Goal: Task Accomplishment & Management: Manage account settings

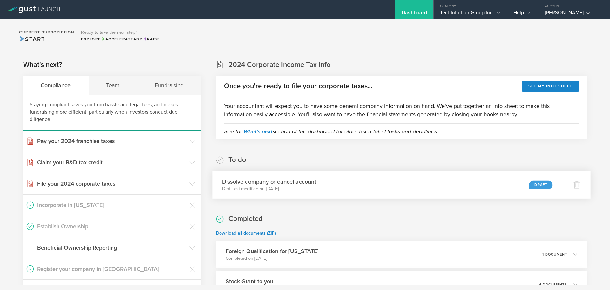
click at [481, 197] on div "Dissolve company or cancel account Draft last modified on Aug 21, 2025 Draft" at bounding box center [387, 185] width 351 height 28
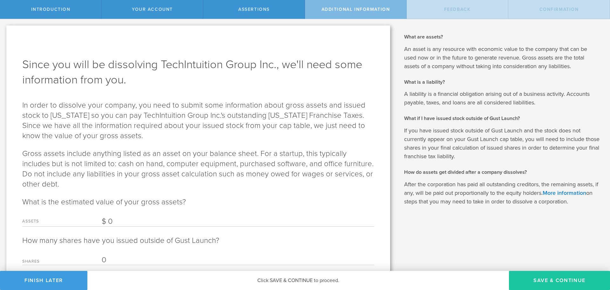
click at [517, 275] on button "Save & Continue" at bounding box center [559, 279] width 101 height 19
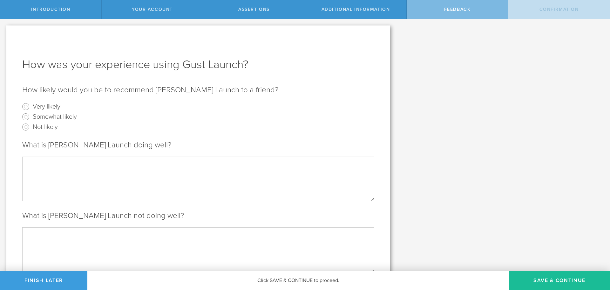
click at [55, 107] on label "Very likely" at bounding box center [47, 105] width 28 height 9
click at [31, 107] on input "Very likely" at bounding box center [26, 106] width 10 height 10
radio input "true"
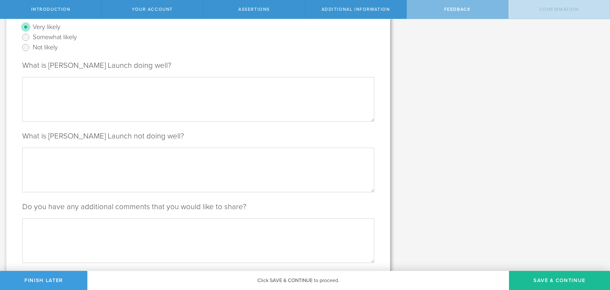
scroll to position [92, 0]
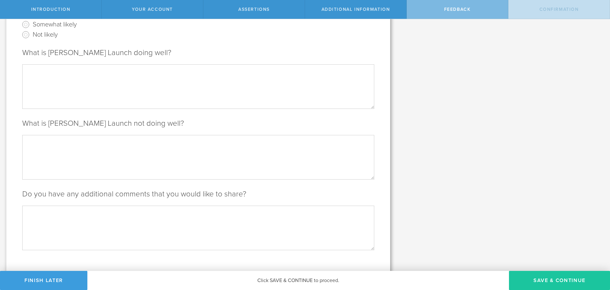
click at [542, 274] on button "Save & Continue" at bounding box center [559, 279] width 101 height 19
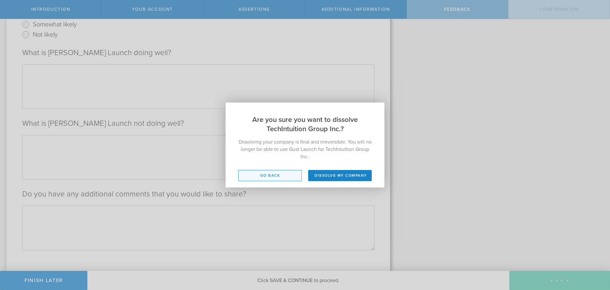
click at [287, 172] on button "Go back" at bounding box center [270, 175] width 64 height 11
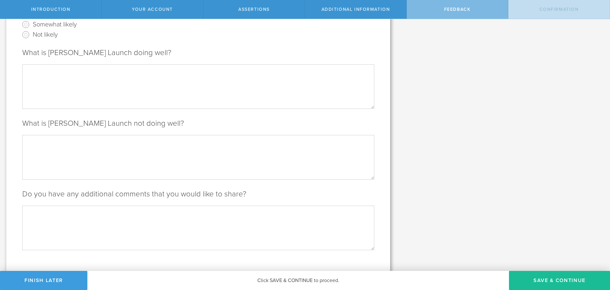
scroll to position [0, 0]
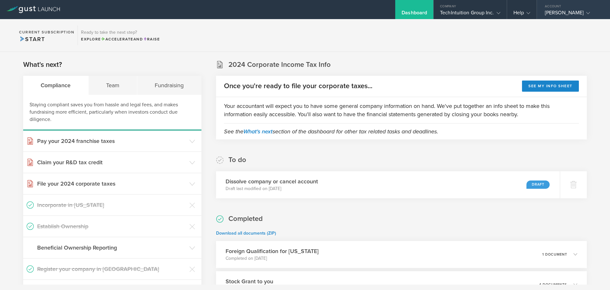
click at [553, 13] on div "[PERSON_NAME]" at bounding box center [572, 15] width 54 height 10
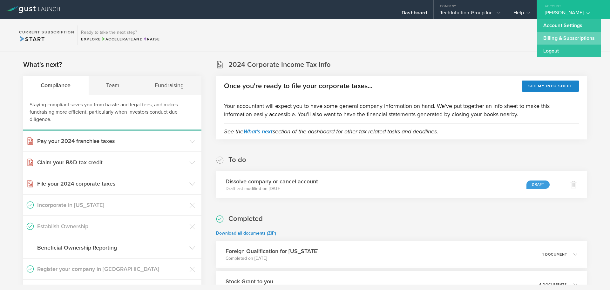
click at [562, 40] on link "Billing & Subscriptions" at bounding box center [569, 38] width 64 height 13
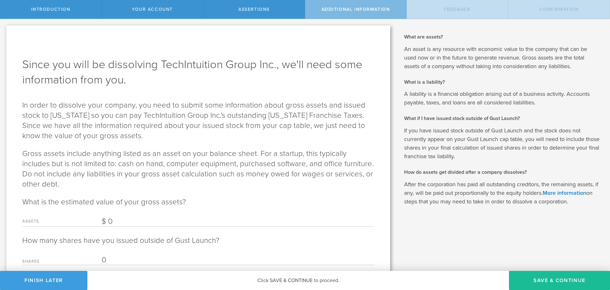
scroll to position [27, 0]
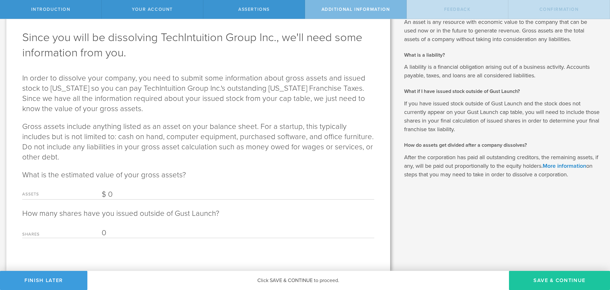
click at [540, 277] on button "Save & Continue" at bounding box center [559, 279] width 101 height 19
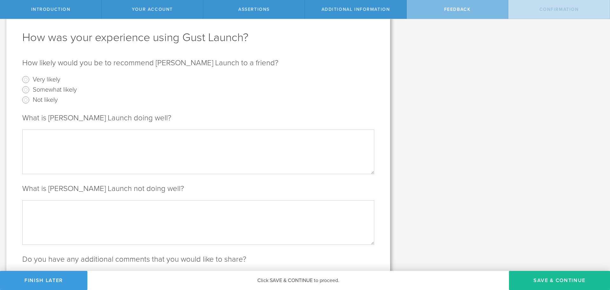
scroll to position [0, 0]
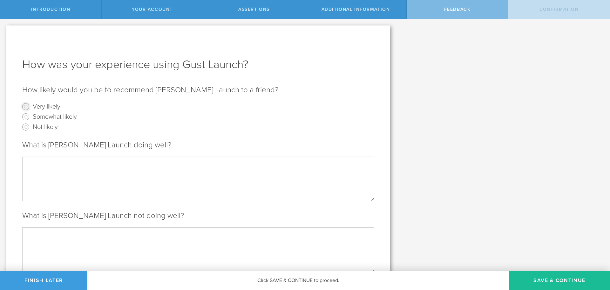
click at [27, 106] on input "Very likely" at bounding box center [26, 106] width 10 height 10
radio input "true"
click at [554, 281] on button "Save & Continue" at bounding box center [559, 279] width 101 height 19
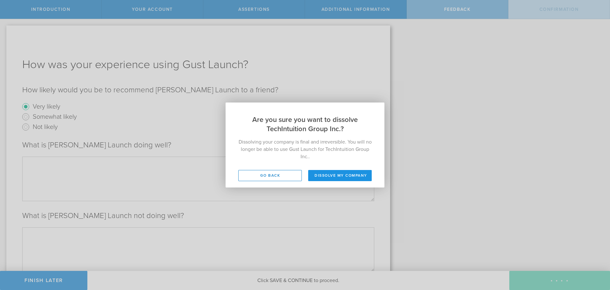
click at [332, 178] on button "Dissolve my company" at bounding box center [340, 175] width 64 height 11
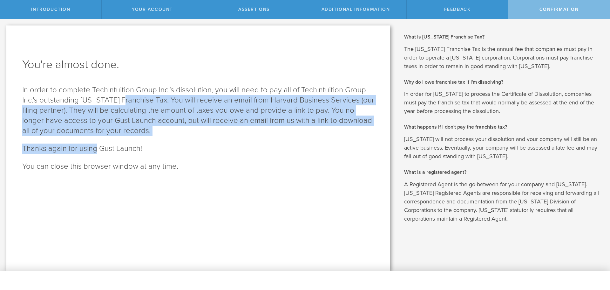
drag, startPoint x: 96, startPoint y: 139, endPoint x: 132, endPoint y: 100, distance: 52.9
click at [132, 100] on div "You're almost done. In order to complete TechIntuition Group Inc.’s dissolution…" at bounding box center [198, 147] width 384 height 245
click at [206, 102] on p "In order to complete TechIntuition Group Inc.’s dissolution, you will need to p…" at bounding box center [198, 110] width 352 height 51
